Goal: Transaction & Acquisition: Purchase product/service

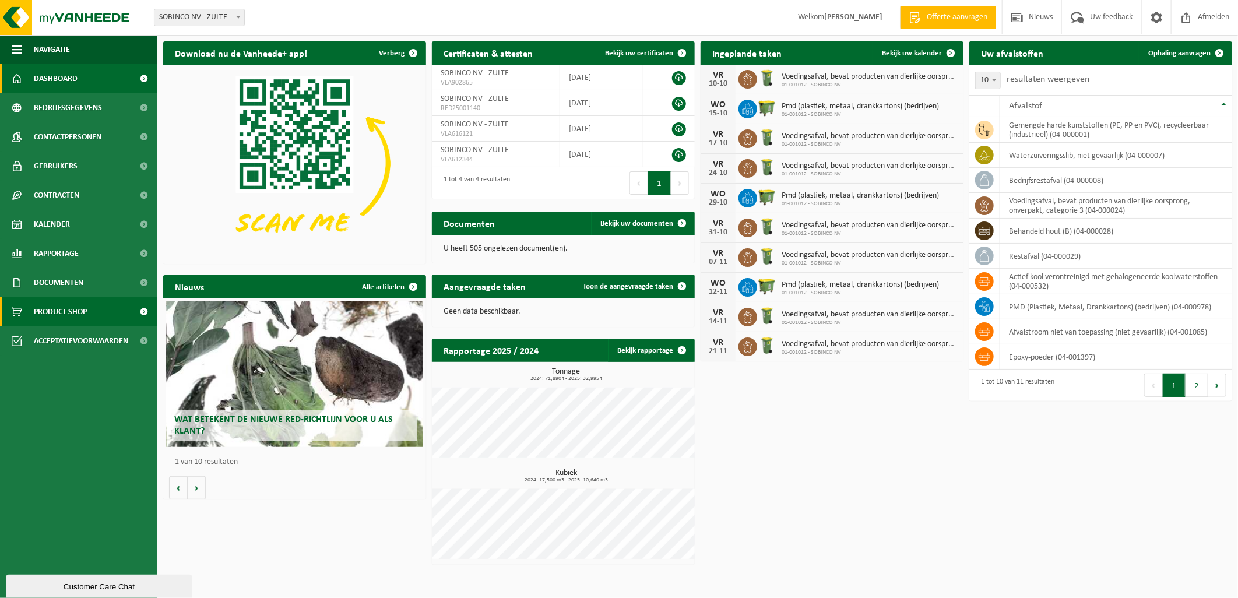
click at [61, 309] on span "Product Shop" at bounding box center [60, 311] width 53 height 29
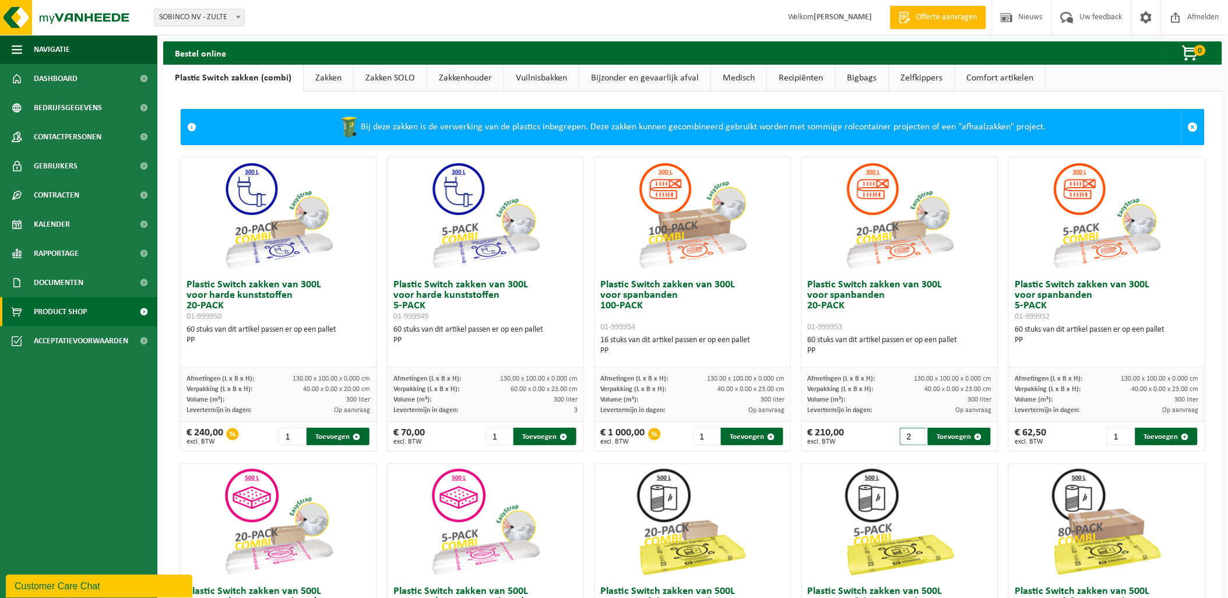
click at [911, 432] on input "2" at bounding box center [913, 436] width 27 height 17
click at [911, 432] on input "3" at bounding box center [913, 436] width 27 height 17
click at [912, 440] on input "2" at bounding box center [913, 436] width 27 height 17
click at [944, 437] on button "Toevoegen" at bounding box center [959, 436] width 62 height 17
type input "1"
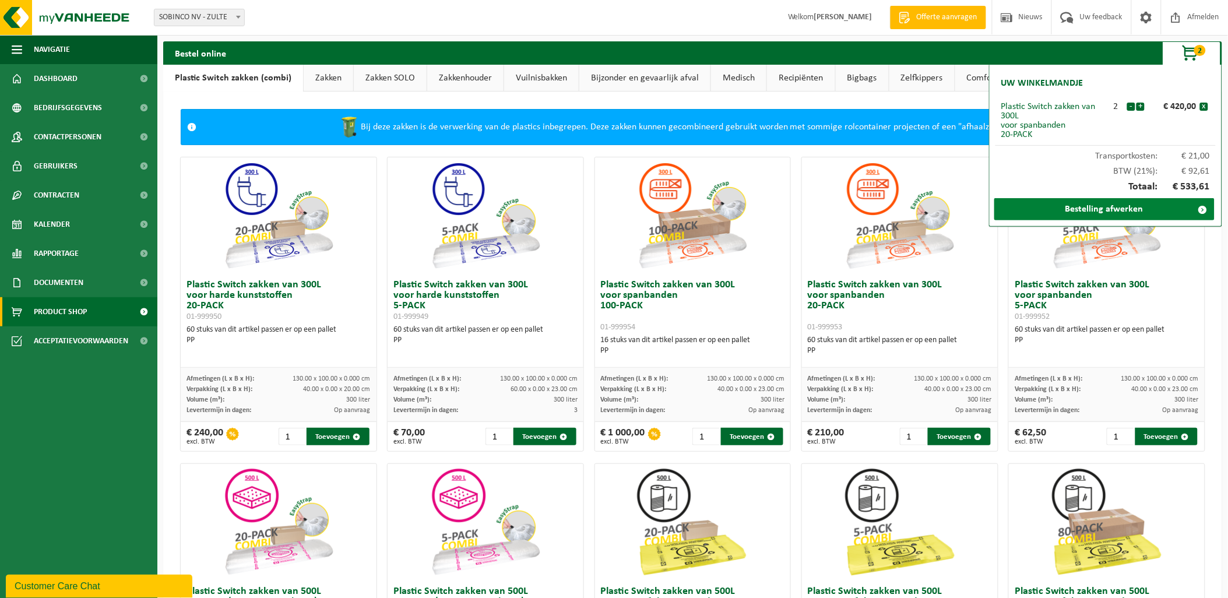
click at [1103, 210] on link "Bestelling afwerken" at bounding box center [1104, 209] width 220 height 22
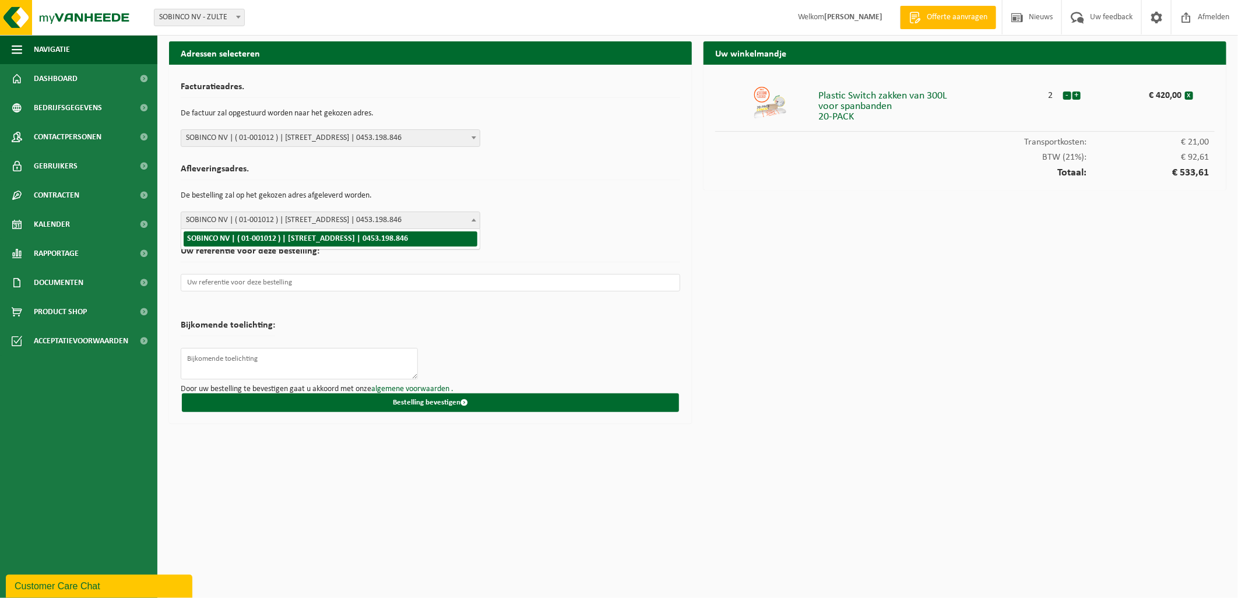
click at [477, 217] on span at bounding box center [474, 219] width 12 height 15
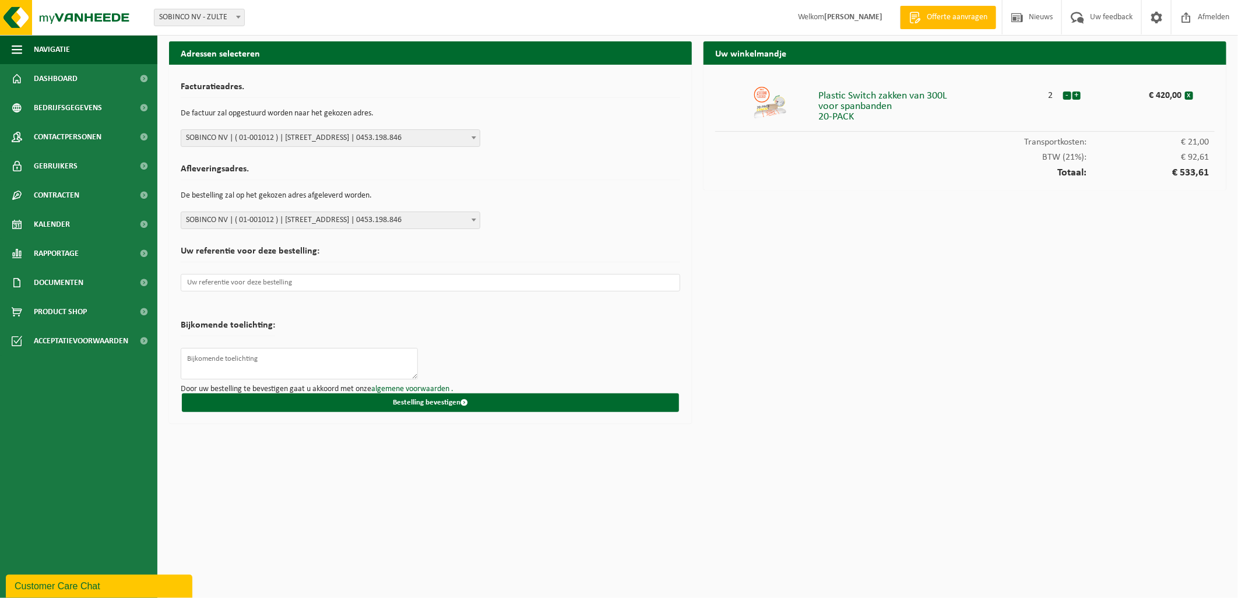
click at [500, 206] on div "Afleveringsadres. De bestelling zal op het gekozen adres afgeleverd worden. SOB…" at bounding box center [431, 194] width 500 height 71
click at [354, 280] on input "text" at bounding box center [431, 282] width 500 height 17
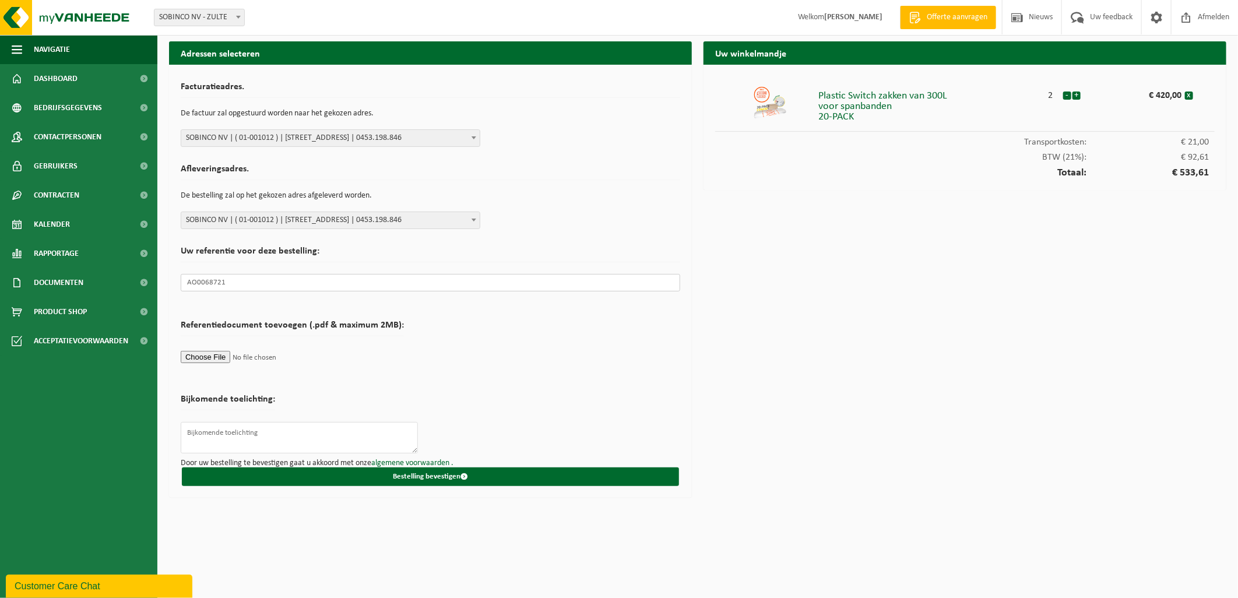
click at [269, 282] on input "AO0068721" at bounding box center [431, 282] width 500 height 17
type input "AO0068721/wla/wla"
click at [241, 438] on textarea at bounding box center [299, 437] width 237 height 31
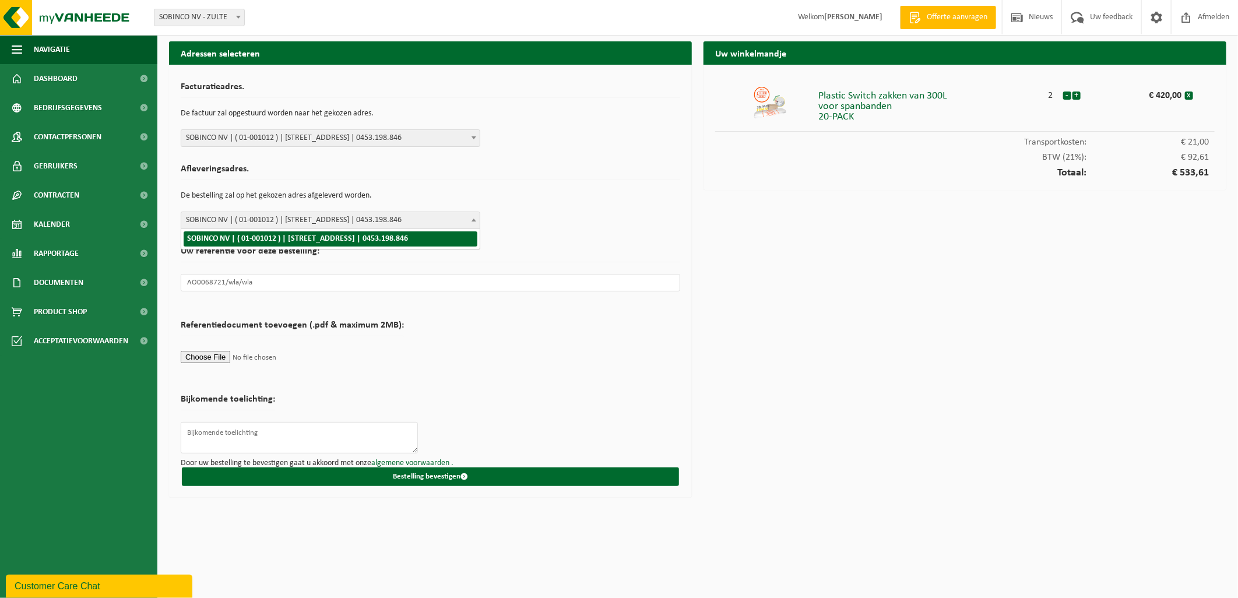
click at [473, 217] on span at bounding box center [474, 219] width 12 height 15
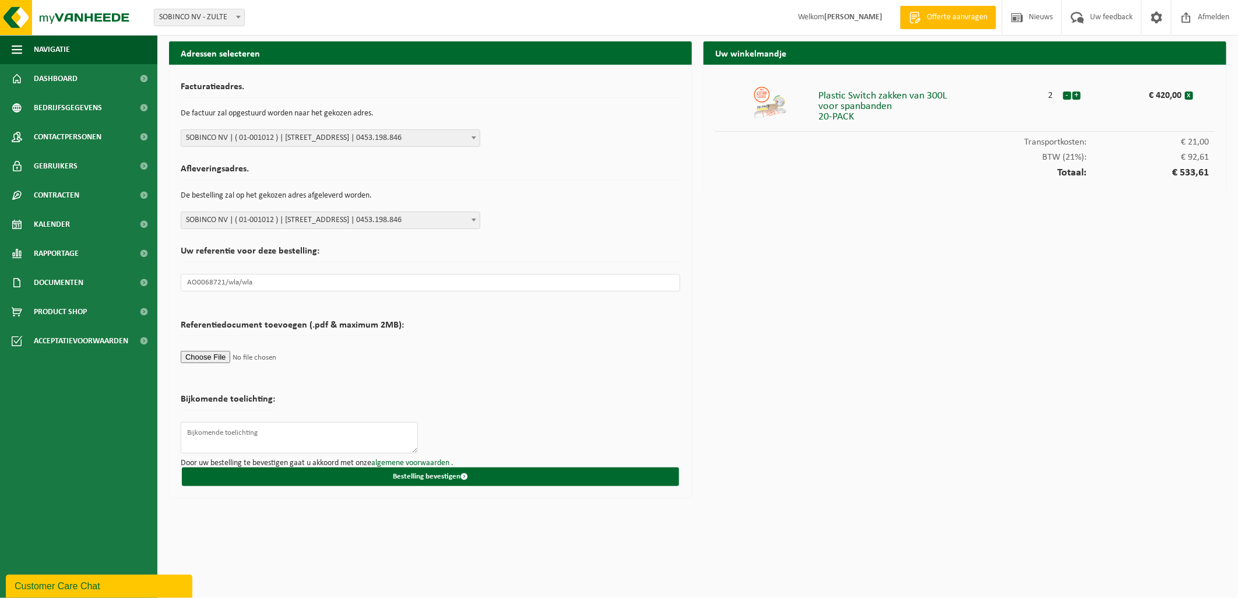
click at [473, 217] on span at bounding box center [474, 219] width 12 height 15
click at [322, 433] on textarea at bounding box center [299, 437] width 237 height 31
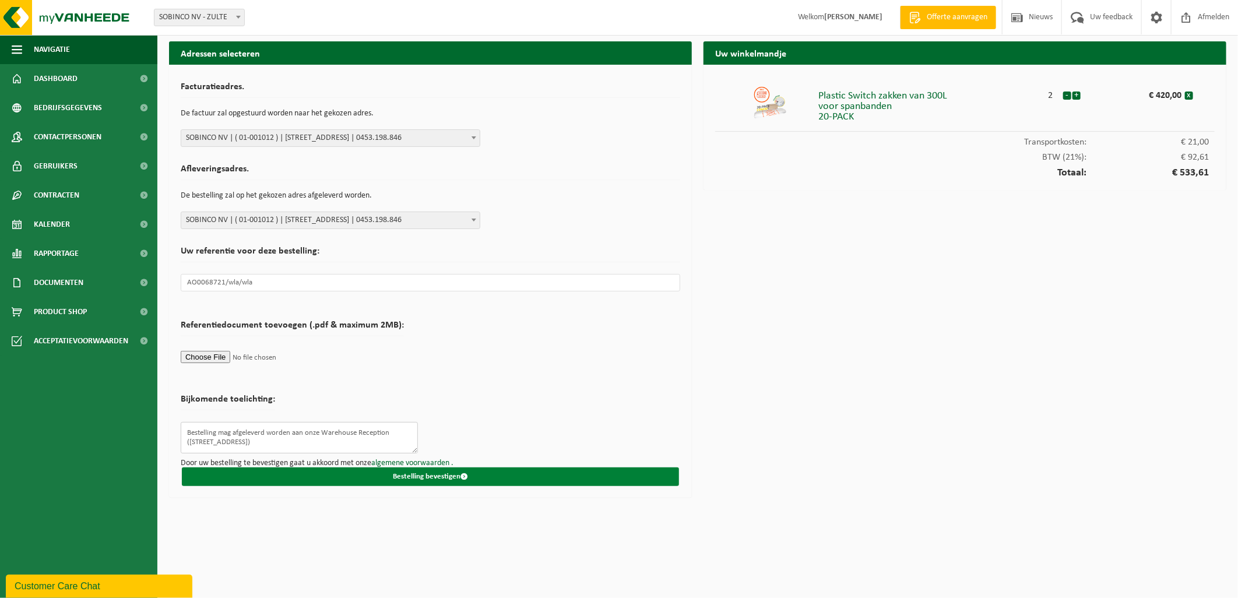
type textarea "Bestelling mag afgeleverd worden aan onze Warehouse Reception (Waalstraat 170A,…"
click at [445, 474] on button "Bestelling bevestigen" at bounding box center [430, 476] width 497 height 19
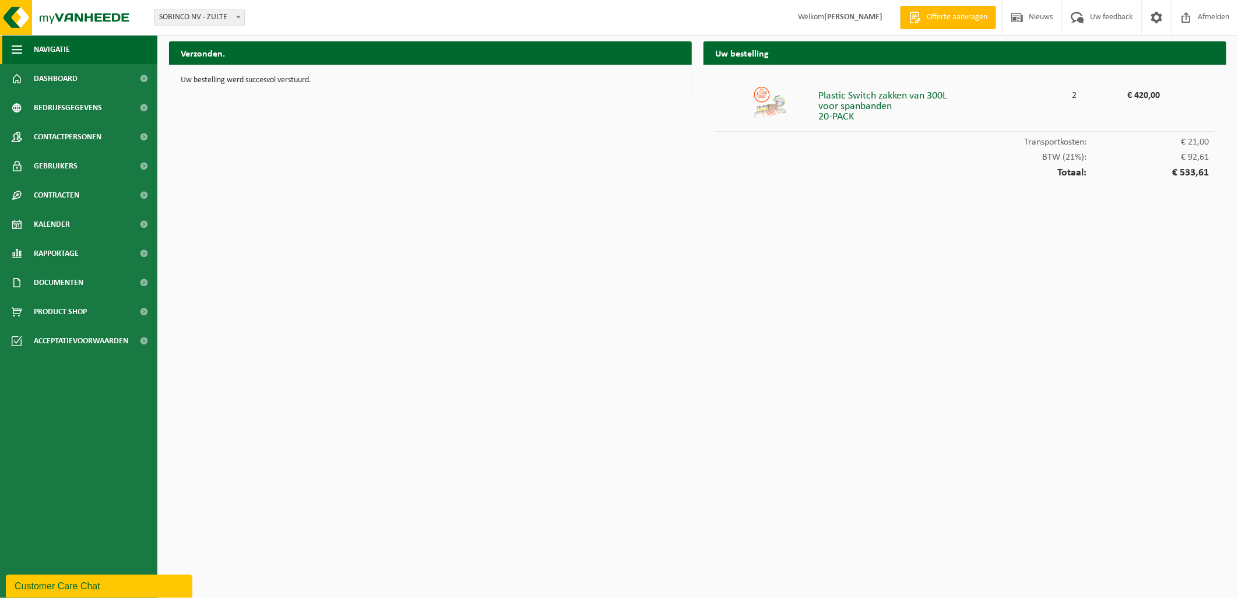
click at [87, 48] on button "Navigatie" at bounding box center [78, 49] width 157 height 29
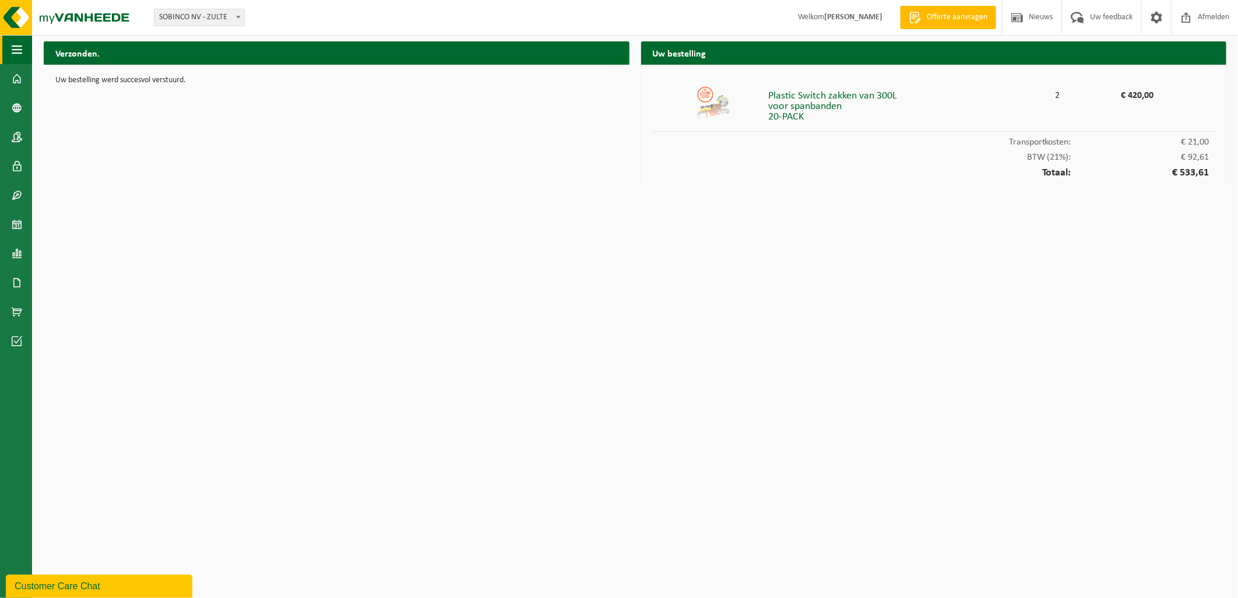
click at [19, 56] on span "button" at bounding box center [17, 49] width 10 height 29
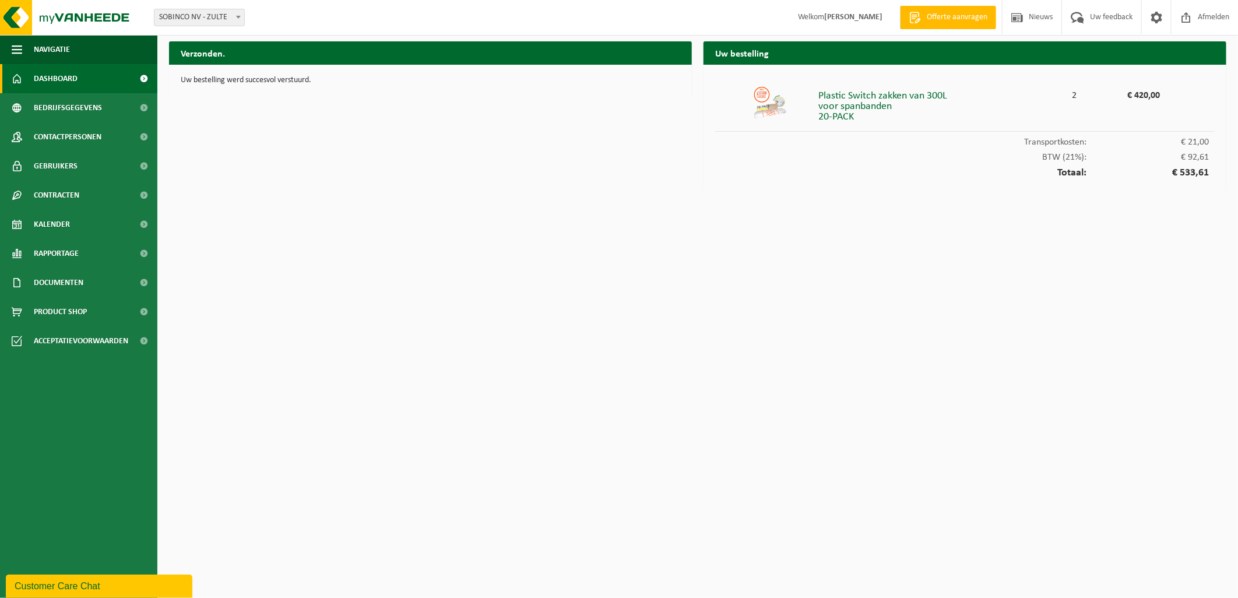
click at [52, 78] on span "Dashboard" at bounding box center [56, 78] width 44 height 29
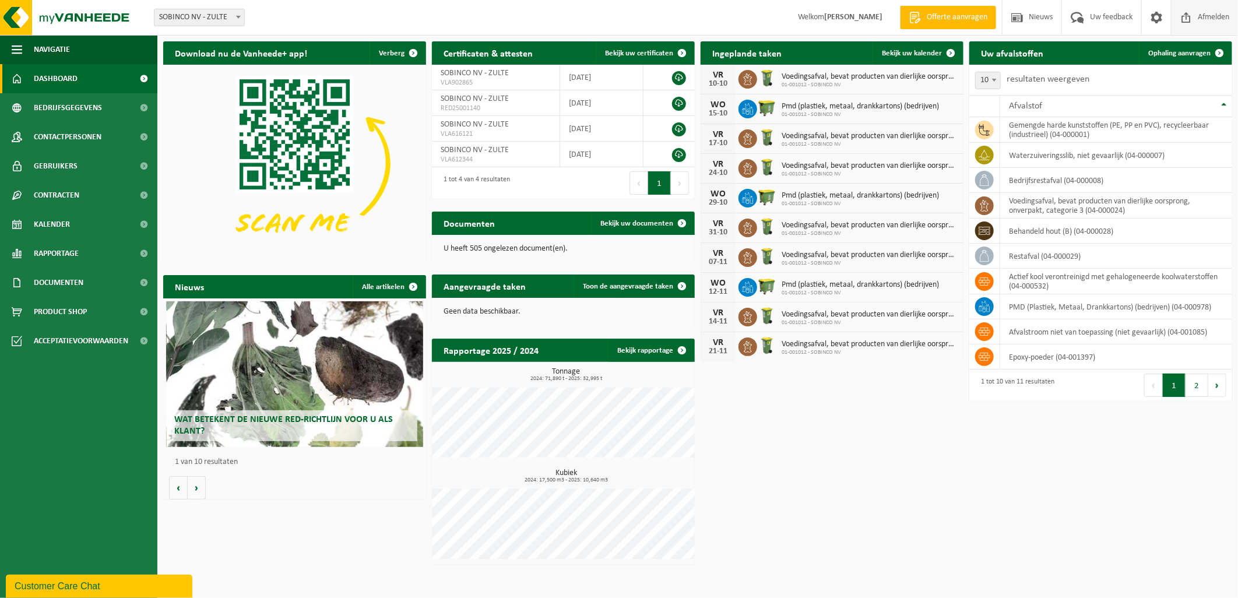
click at [1207, 16] on span "Afmelden" at bounding box center [1213, 17] width 37 height 34
